Goal: Task Accomplishment & Management: Use online tool/utility

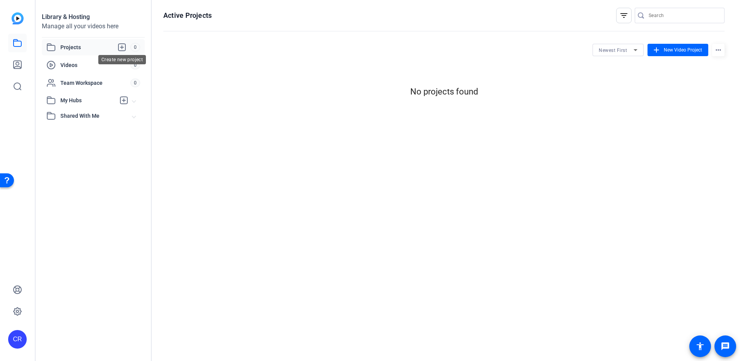
click at [120, 47] on icon at bounding box center [121, 47] width 7 height 7
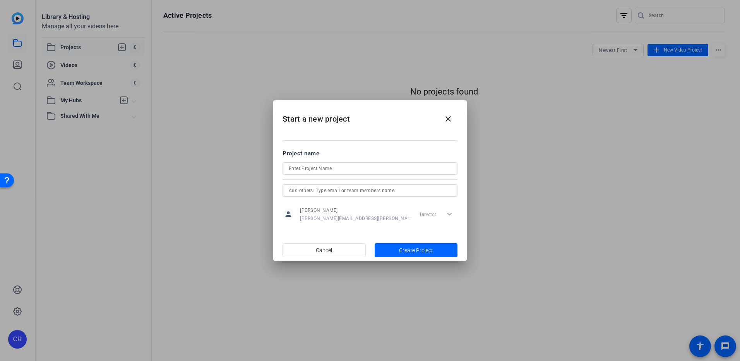
click at [446, 214] on div "Director expand_more" at bounding box center [437, 214] width 41 height 14
click at [450, 212] on div "Director expand_more" at bounding box center [437, 214] width 41 height 14
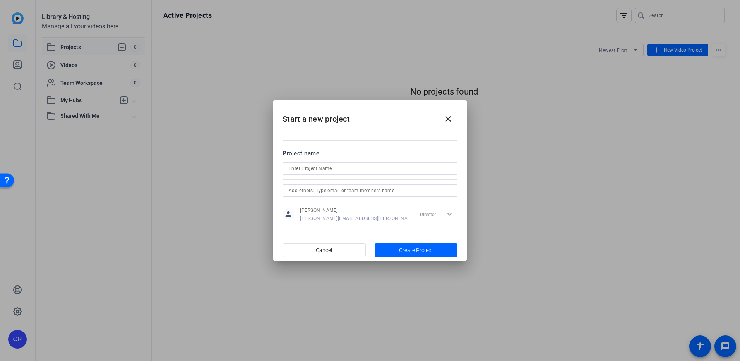
click at [450, 212] on div "Director expand_more" at bounding box center [437, 214] width 41 height 14
click at [446, 119] on mat-icon "close" at bounding box center [448, 118] width 9 height 9
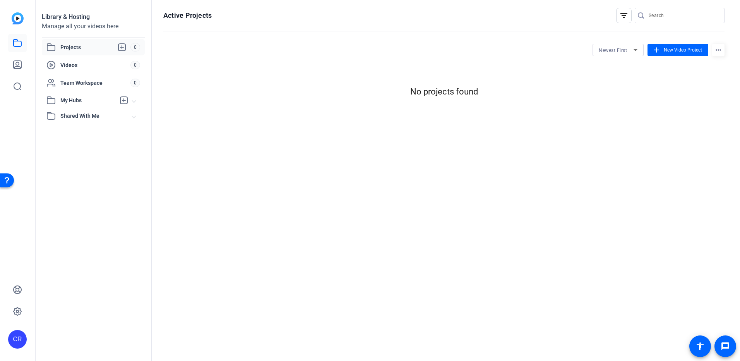
click at [320, 151] on div "Active Projects filter_list Newest First add New Video Project more_horiz No pr…" at bounding box center [444, 180] width 584 height 361
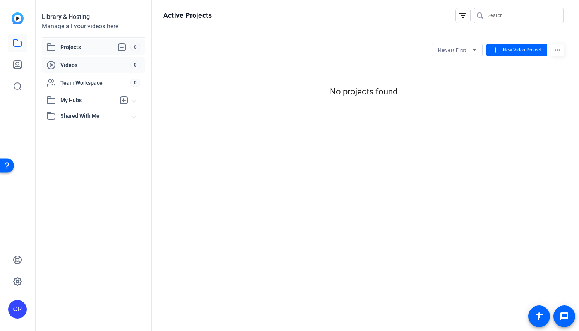
click at [74, 65] on span "Videos" at bounding box center [95, 65] width 70 height 8
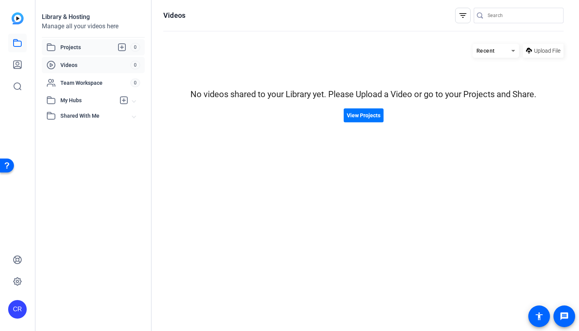
click at [92, 48] on span "Projects" at bounding box center [95, 47] width 70 height 9
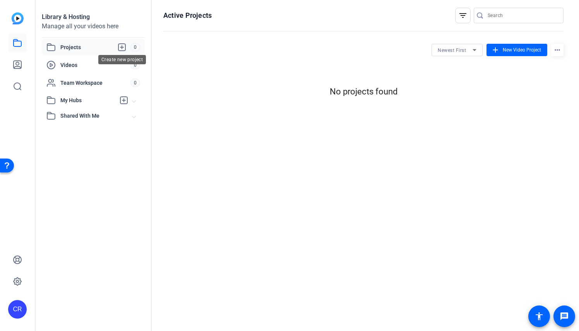
click at [122, 48] on icon at bounding box center [121, 47] width 9 height 9
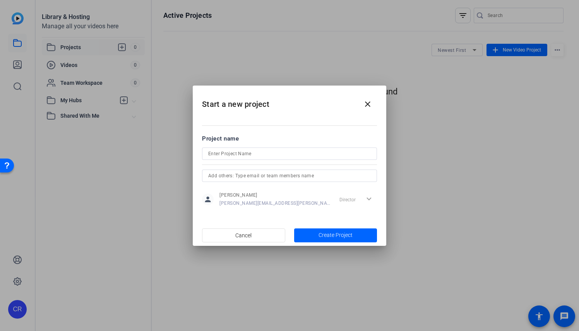
click at [236, 160] on div at bounding box center [289, 164] width 175 height 9
click at [235, 157] on input at bounding box center [289, 153] width 163 height 9
type input "Test"
click at [253, 174] on input "text" at bounding box center [289, 175] width 163 height 9
click at [315, 232] on span "button" at bounding box center [335, 235] width 83 height 19
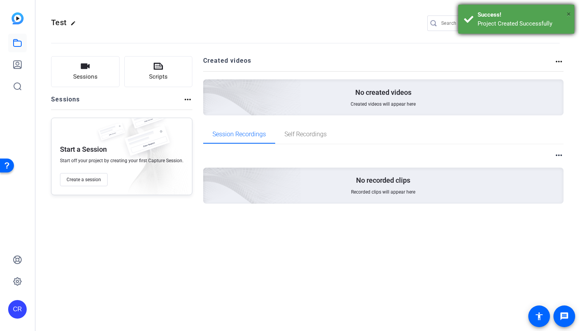
click at [569, 12] on span "×" at bounding box center [569, 13] width 4 height 9
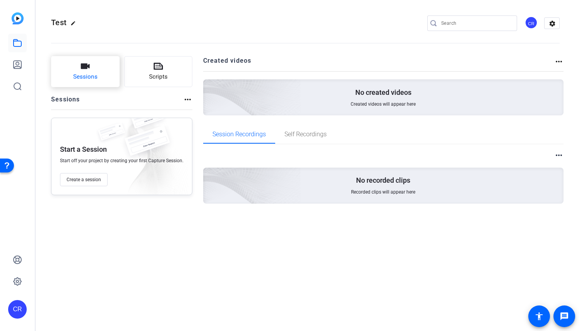
click at [108, 71] on button "Sessions" at bounding box center [85, 71] width 69 height 31
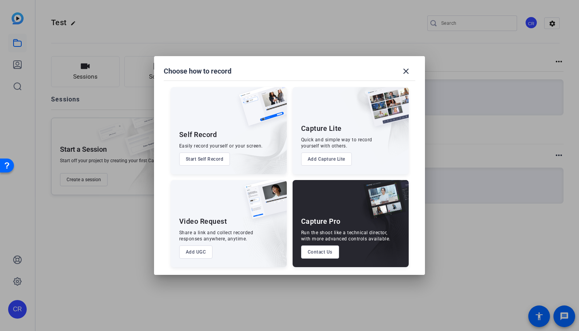
click at [202, 160] on button "Start Self Record" at bounding box center [204, 158] width 51 height 13
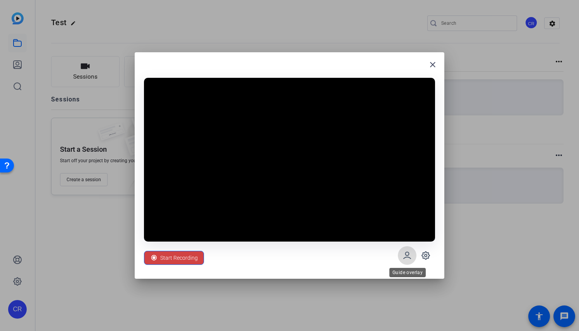
click at [407, 251] on icon at bounding box center [407, 255] width 9 height 9
click at [410, 256] on icon at bounding box center [407, 255] width 9 height 9
click at [427, 255] on icon at bounding box center [425, 255] width 9 height 9
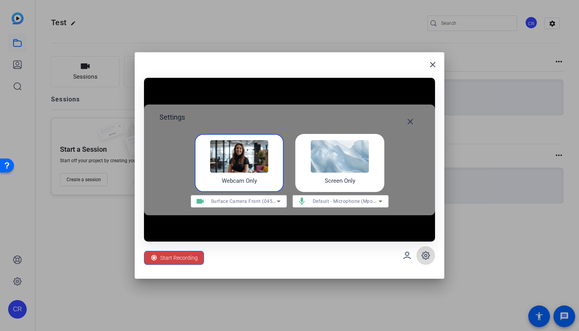
click at [427, 255] on icon at bounding box center [425, 255] width 9 height 9
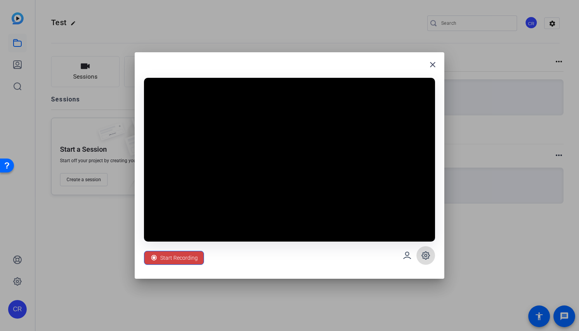
click at [427, 255] on icon at bounding box center [425, 255] width 9 height 9
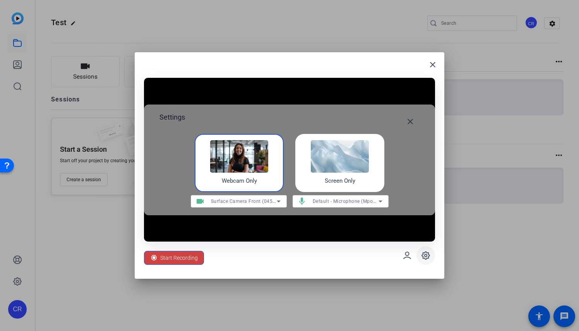
click at [427, 255] on icon at bounding box center [425, 255] width 9 height 9
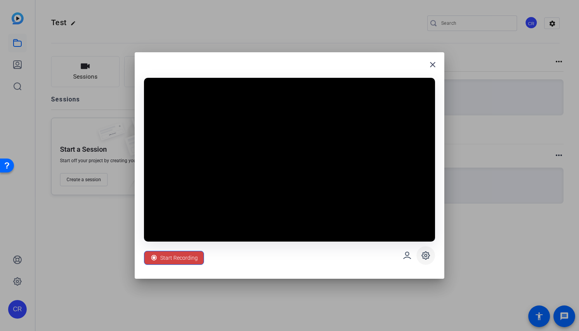
click at [423, 255] on icon at bounding box center [426, 256] width 8 height 8
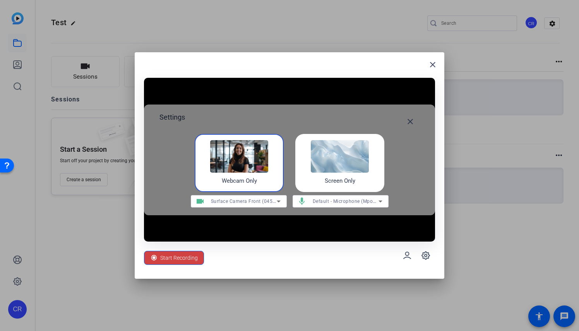
click at [361, 171] on img at bounding box center [340, 156] width 58 height 33
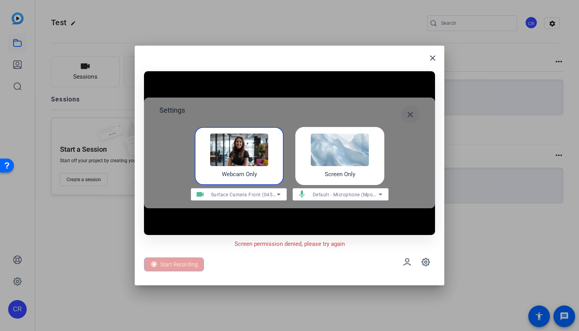
click at [406, 113] on mat-icon "close" at bounding box center [410, 114] width 9 height 9
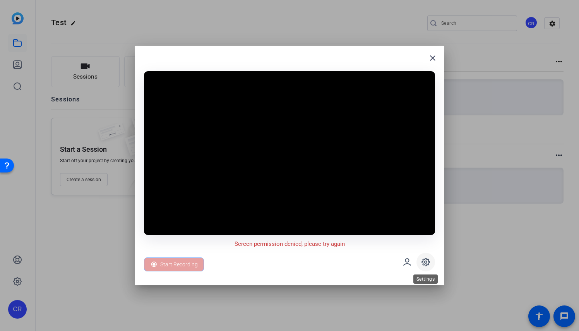
click at [425, 267] on icon at bounding box center [425, 261] width 9 height 9
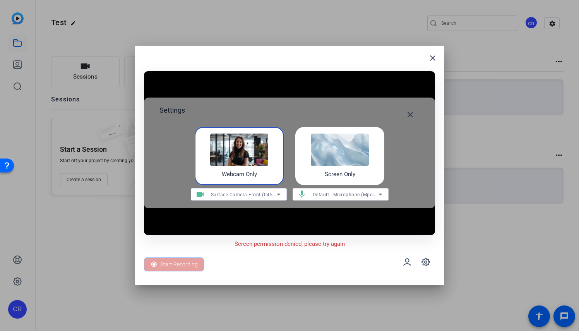
click at [230, 164] on img at bounding box center [239, 150] width 58 height 33
click at [413, 114] on mat-icon "close" at bounding box center [410, 114] width 9 height 9
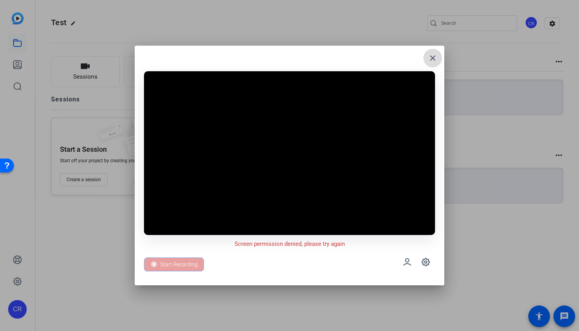
click at [436, 58] on mat-icon "close" at bounding box center [432, 57] width 9 height 9
